Goal: Task Accomplishment & Management: Use online tool/utility

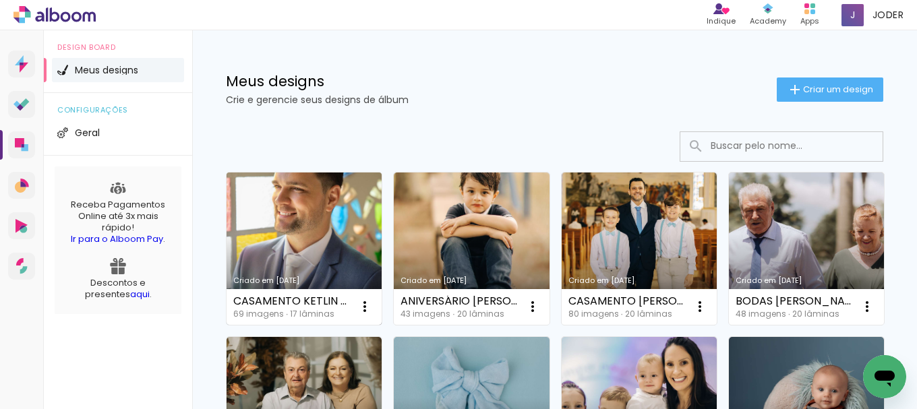
click at [309, 240] on link "Criado em [DATE]" at bounding box center [303, 249] width 155 height 152
